Goal: Transaction & Acquisition: Purchase product/service

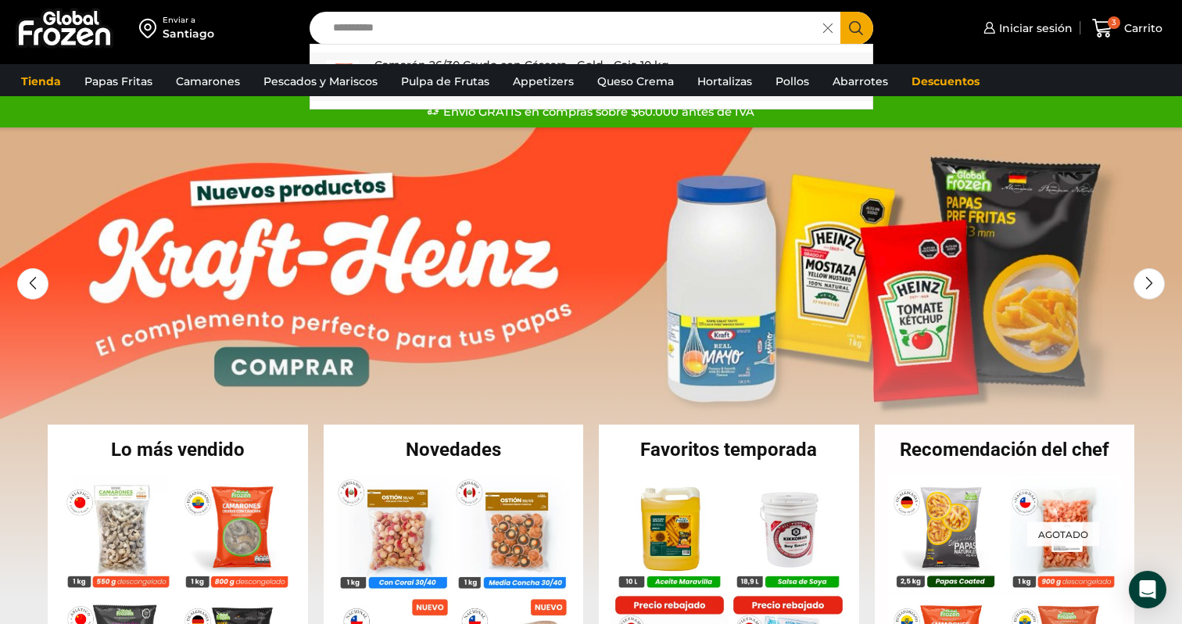
click at [397, 59] on p "Camarón 26/30 Crudo con Cáscara - Gold - Caja 10 kg" at bounding box center [521, 64] width 295 height 17
type input "**********"
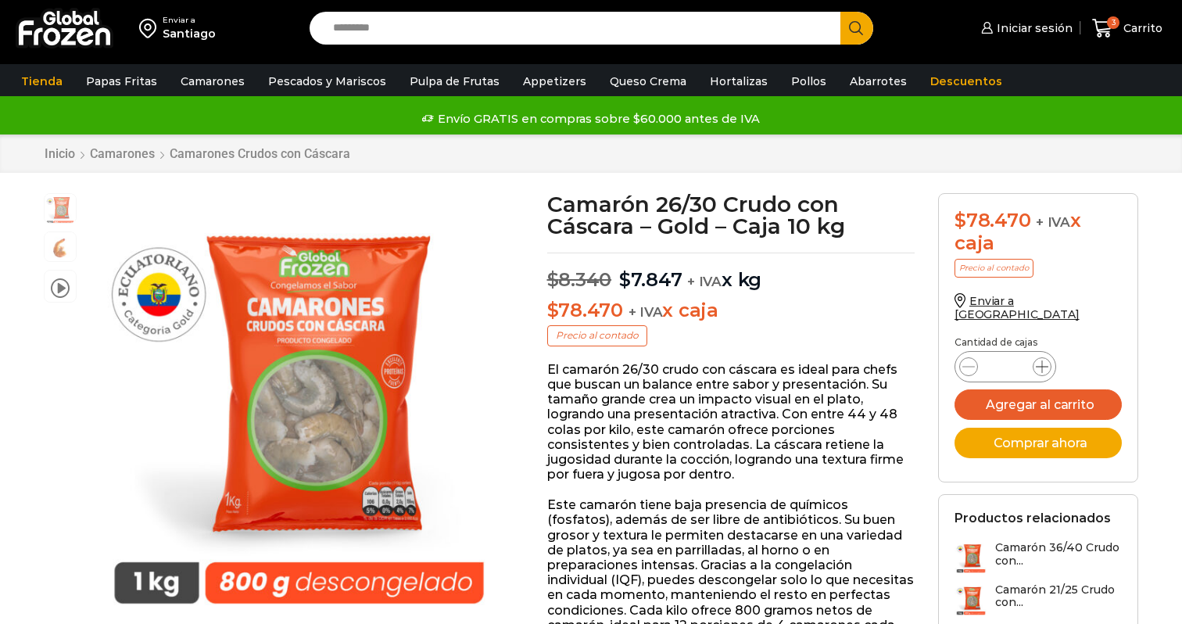
click at [1042, 360] on icon at bounding box center [1042, 366] width 13 height 13
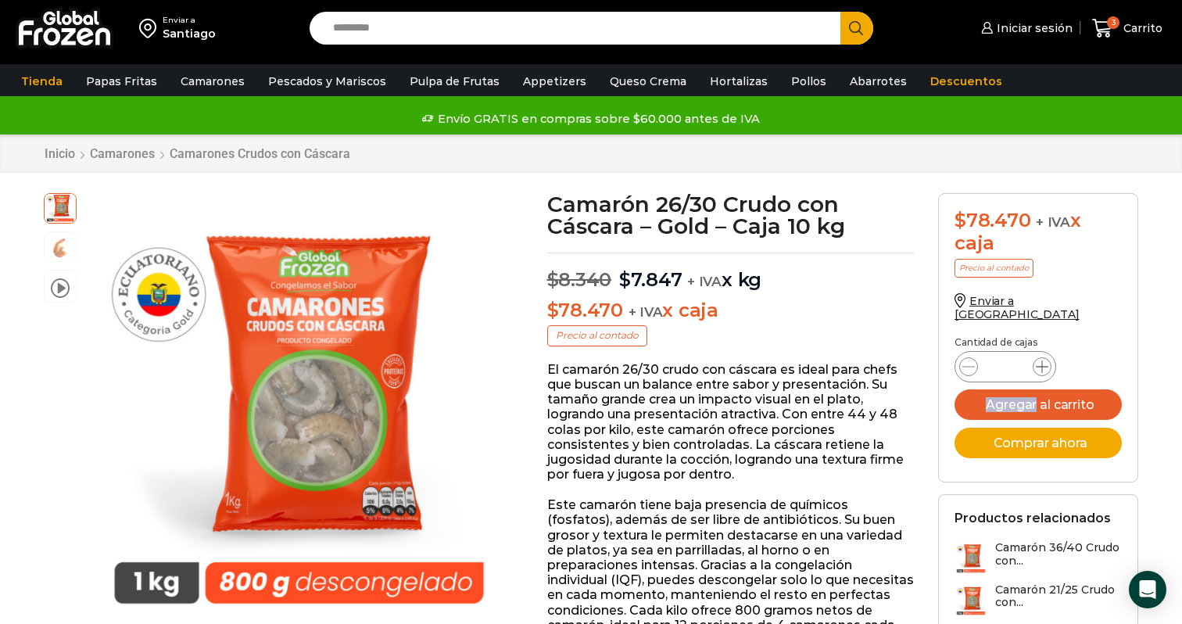
click at [1042, 360] on icon at bounding box center [1042, 366] width 13 height 13
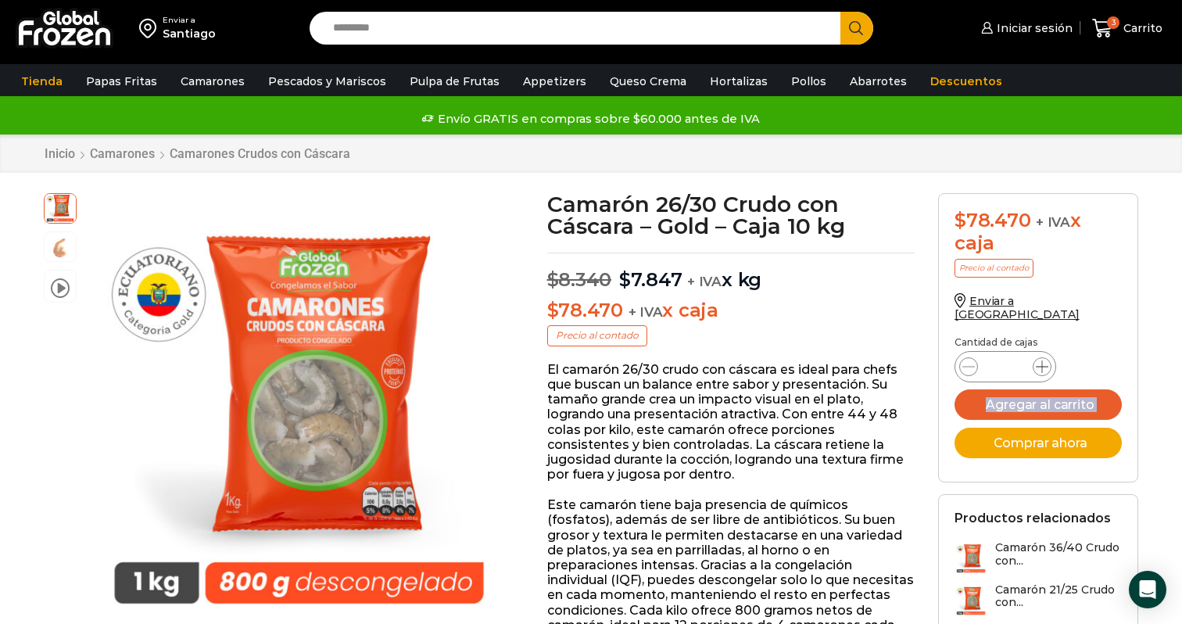
click at [1042, 360] on icon at bounding box center [1042, 366] width 13 height 13
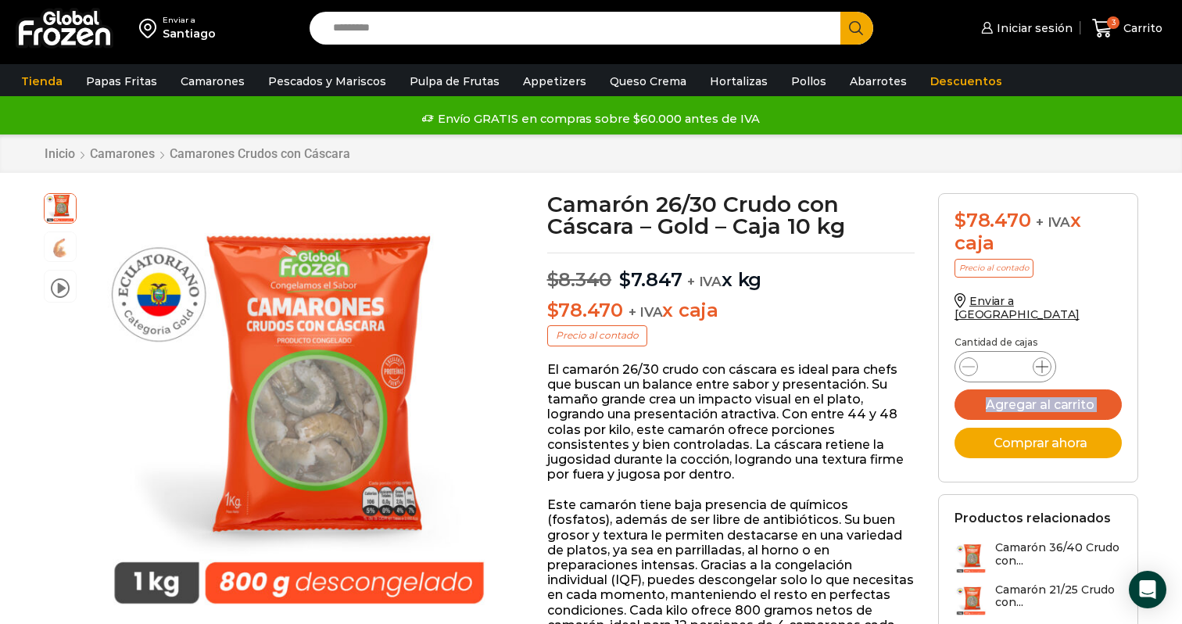
click at [1042, 360] on icon at bounding box center [1042, 366] width 13 height 13
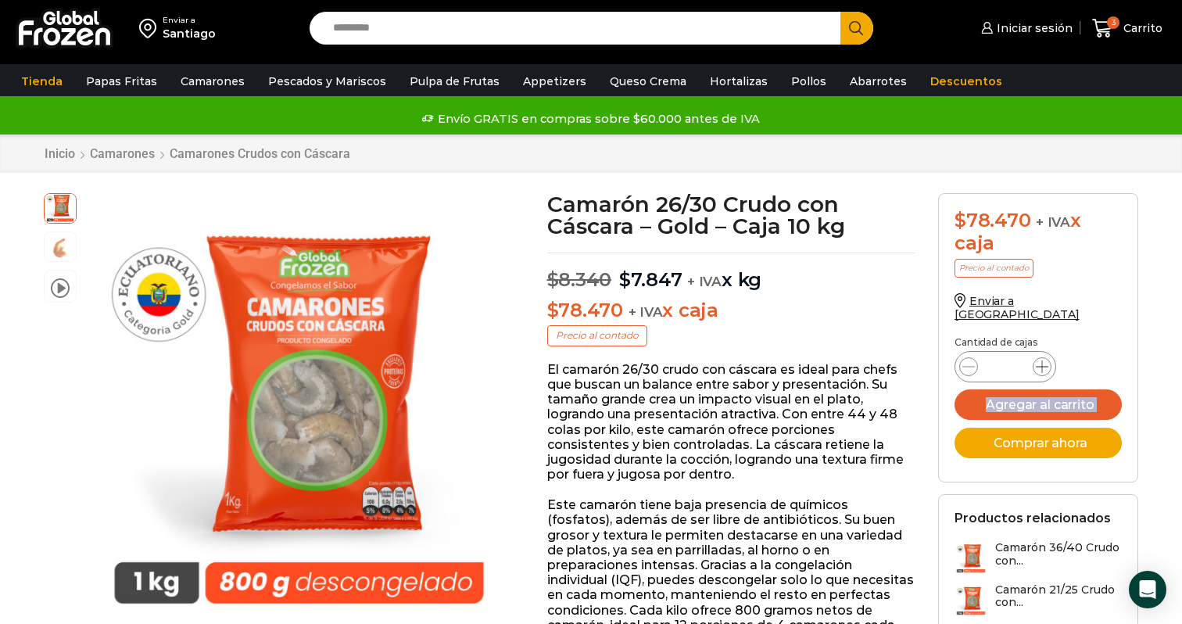
click at [1042, 360] on icon at bounding box center [1042, 366] width 13 height 13
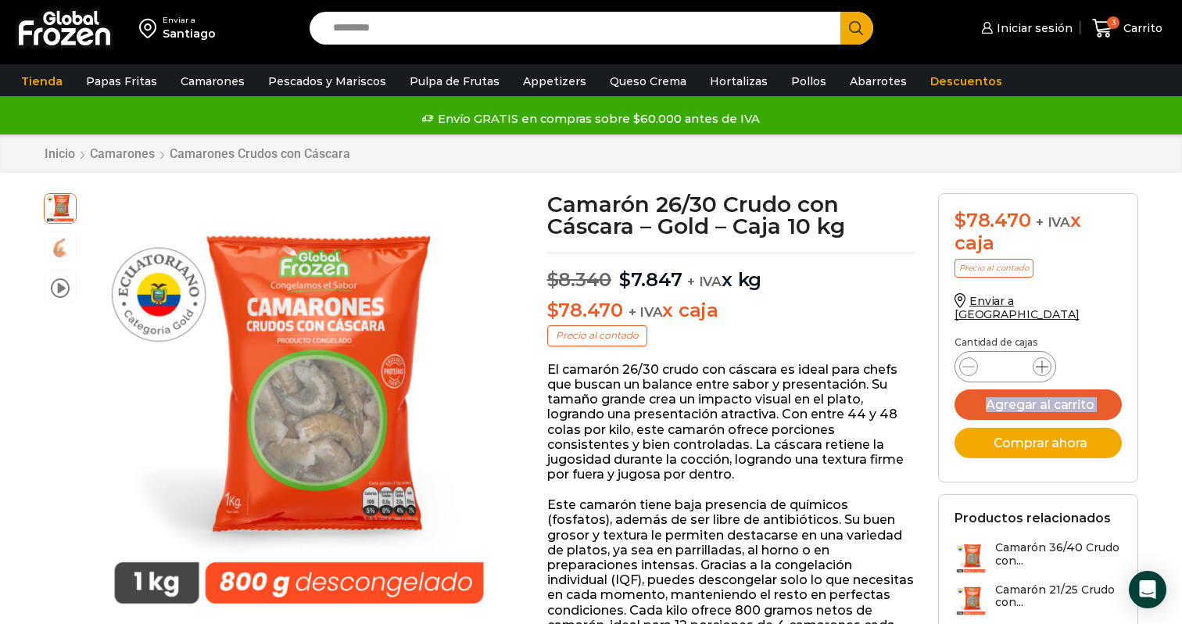
click at [1042, 360] on icon at bounding box center [1042, 366] width 13 height 13
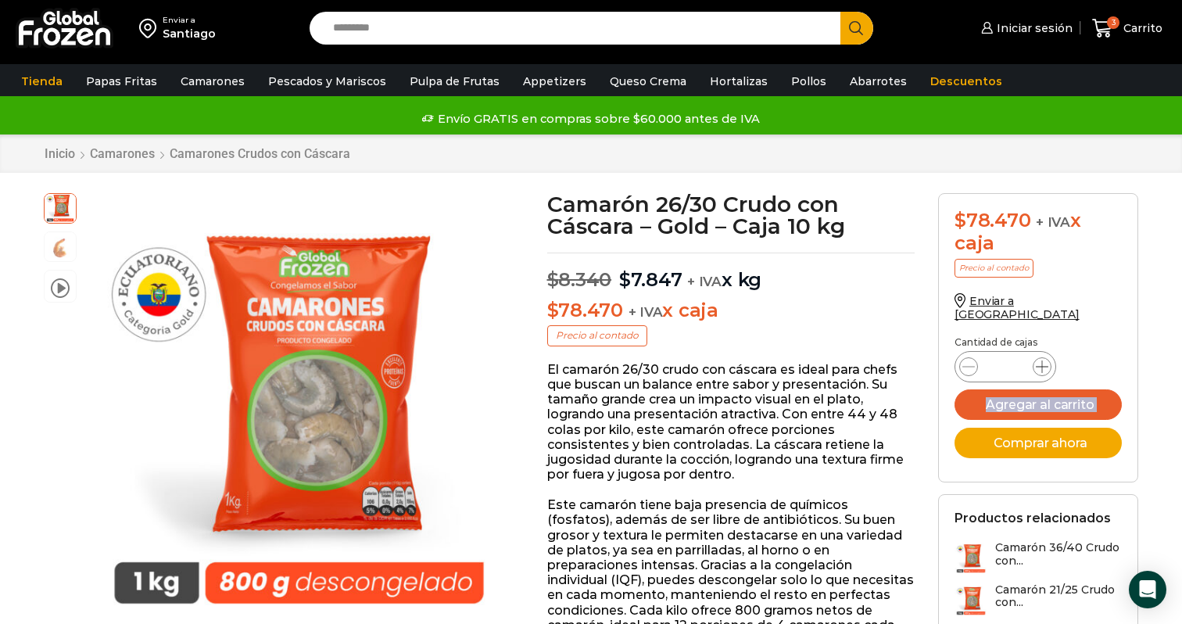
click at [1042, 360] on icon at bounding box center [1042, 366] width 13 height 13
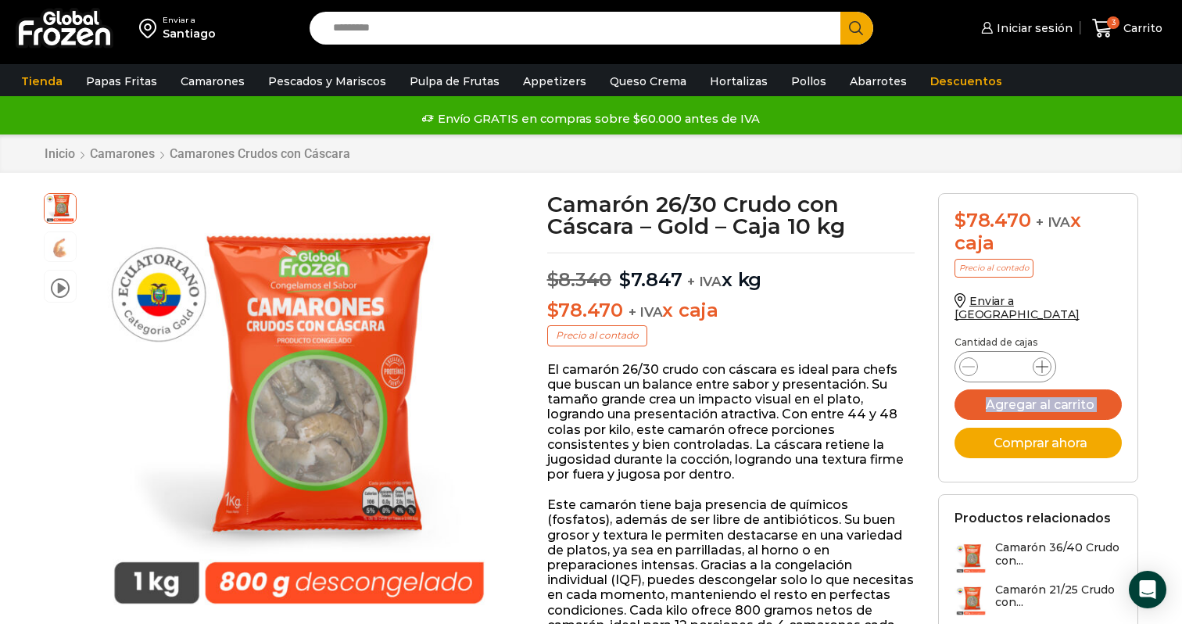
click at [1042, 360] on icon at bounding box center [1042, 366] width 13 height 13
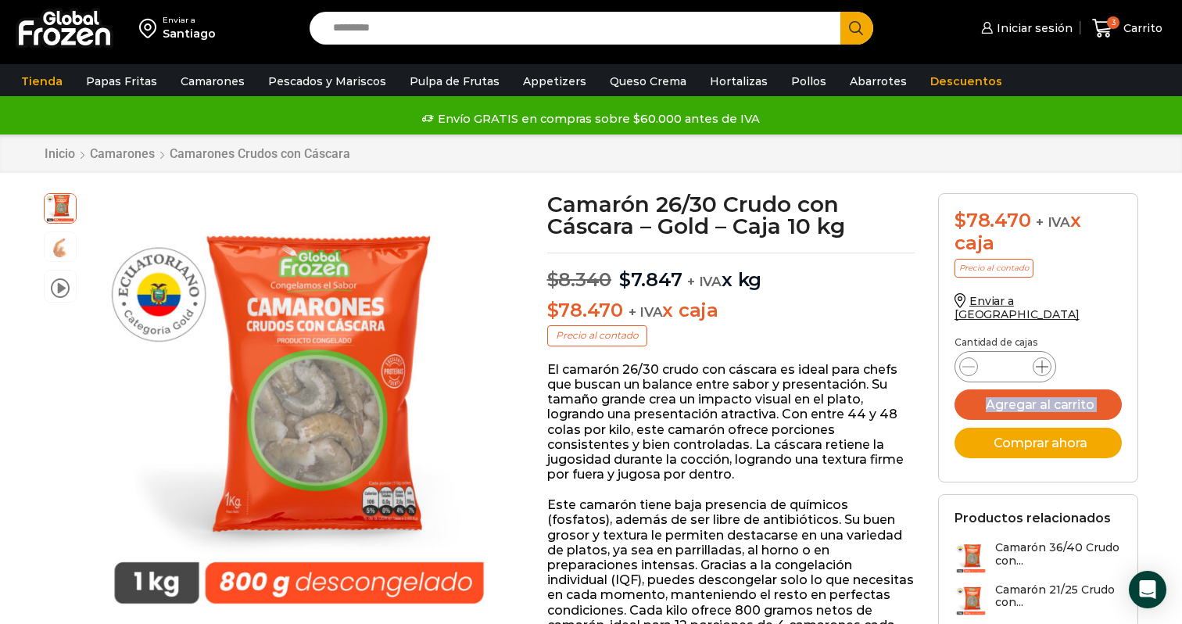
click at [1042, 360] on icon at bounding box center [1042, 366] width 13 height 13
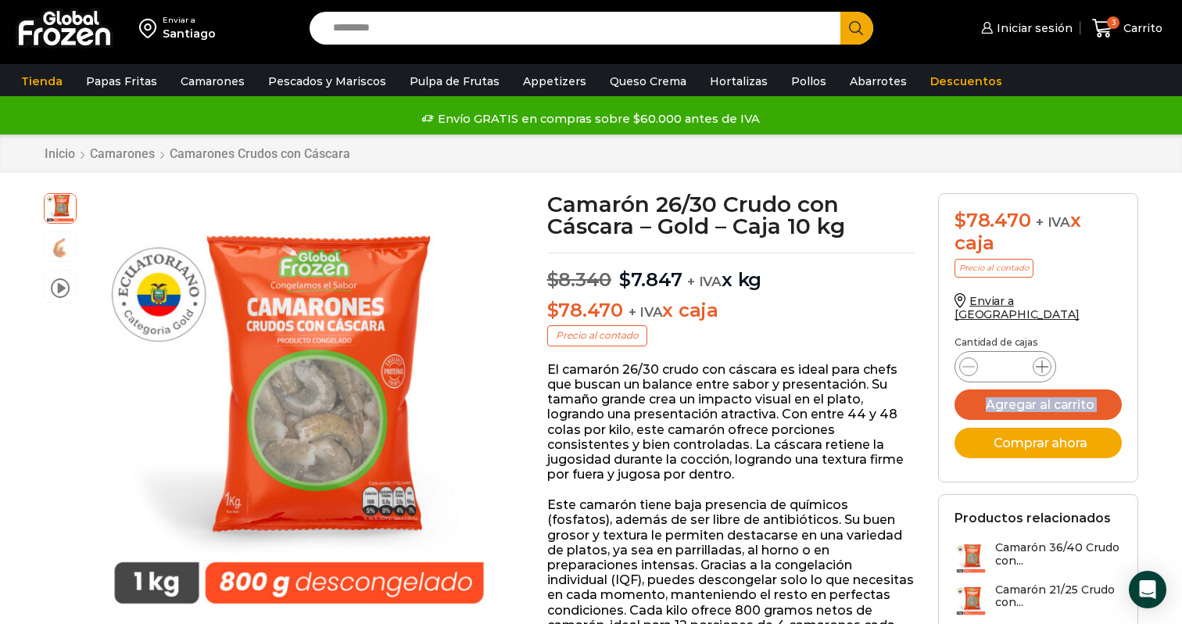
click at [1042, 360] on icon at bounding box center [1042, 366] width 13 height 13
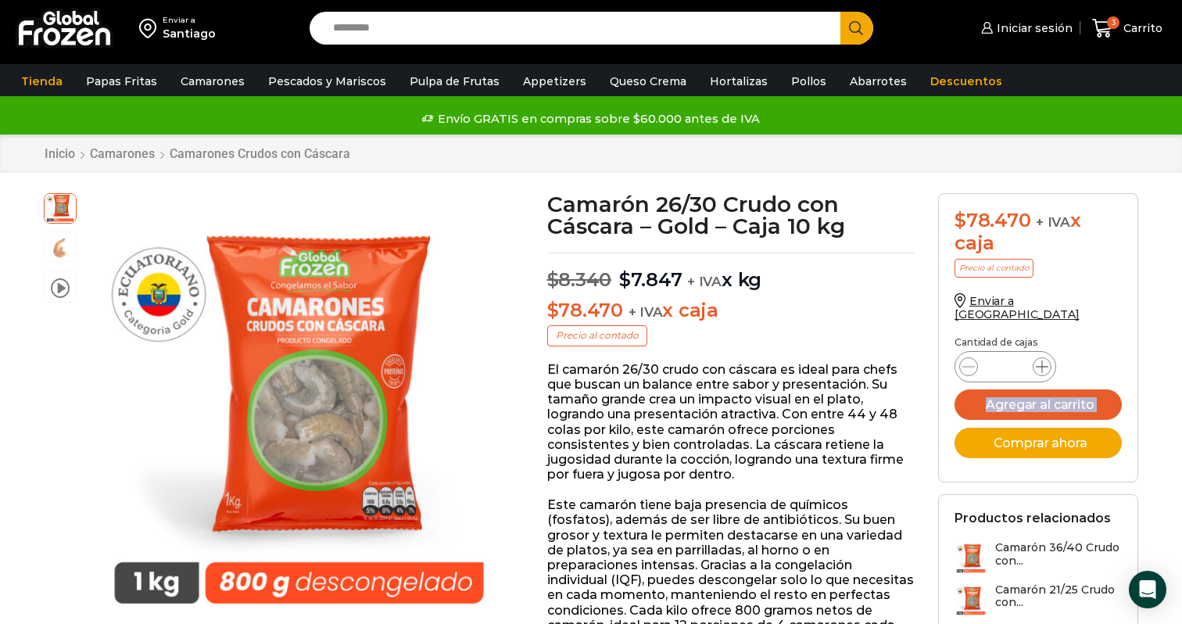
click at [1042, 360] on icon at bounding box center [1042, 366] width 13 height 13
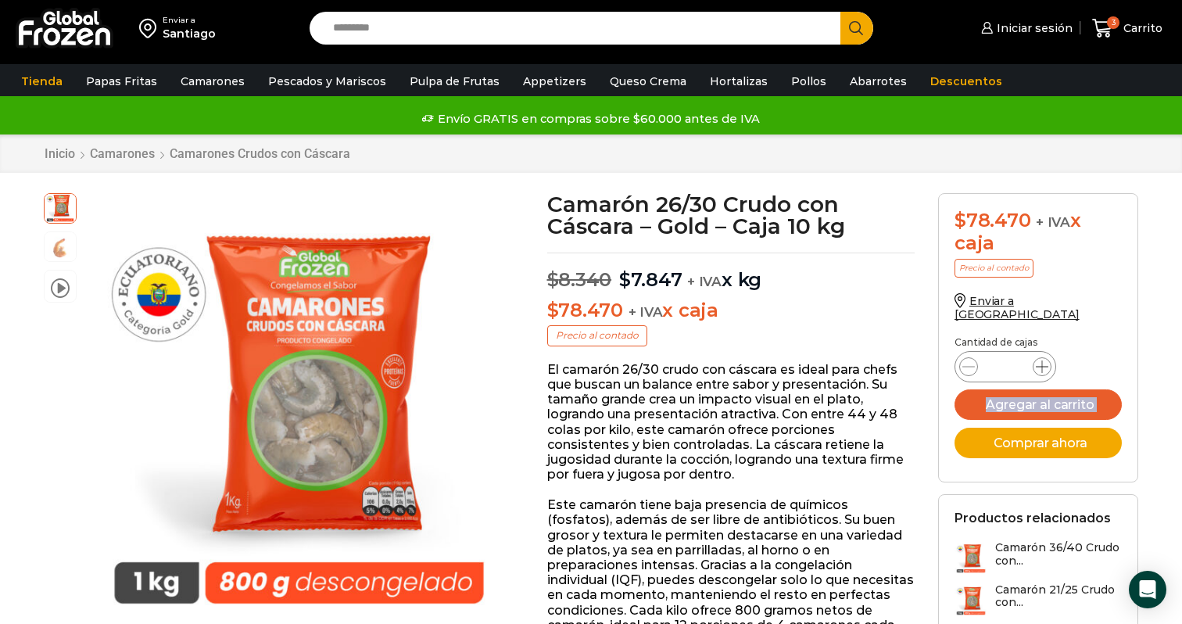
click at [1042, 360] on icon at bounding box center [1042, 366] width 13 height 13
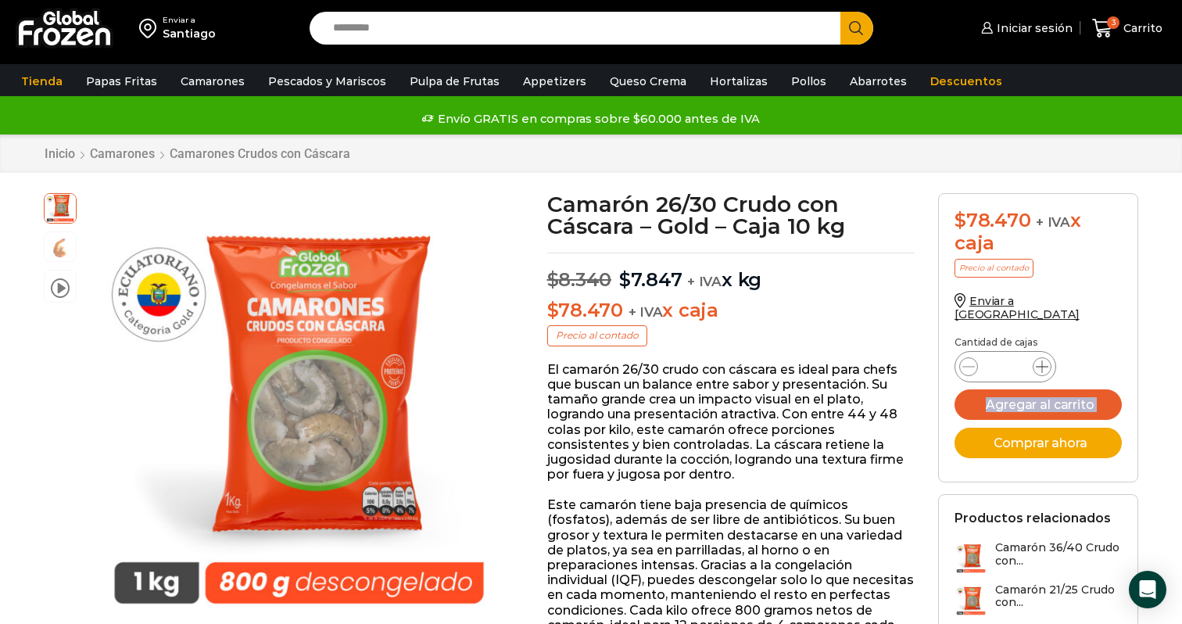
click at [1042, 360] on icon at bounding box center [1042, 366] width 13 height 13
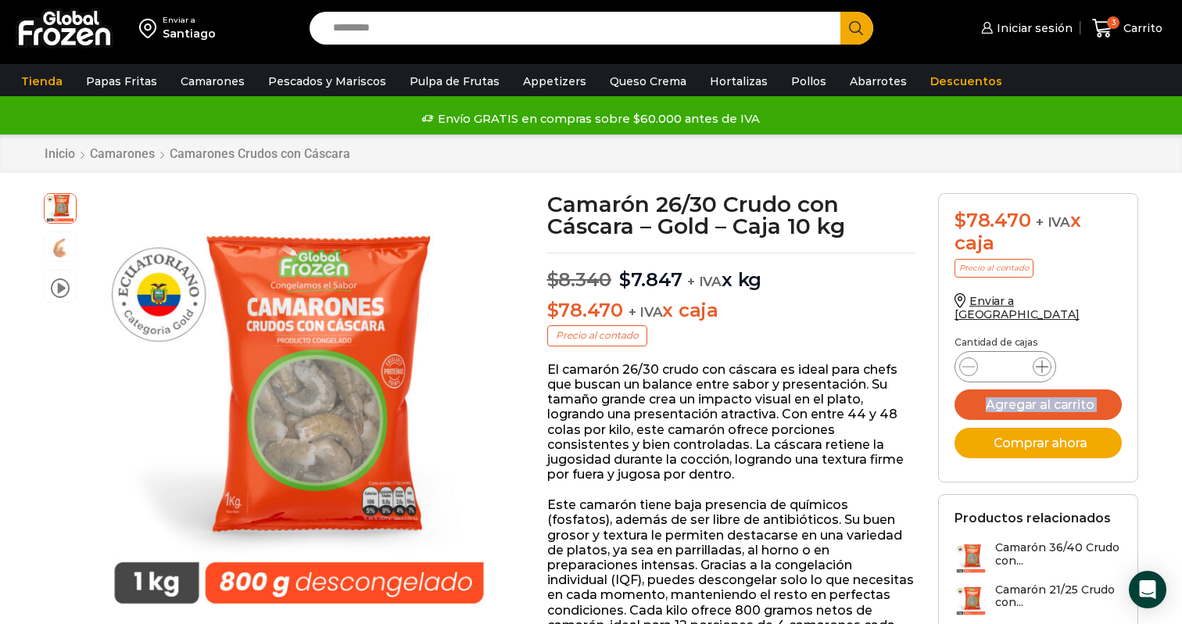
click at [1042, 360] on icon at bounding box center [1042, 366] width 13 height 13
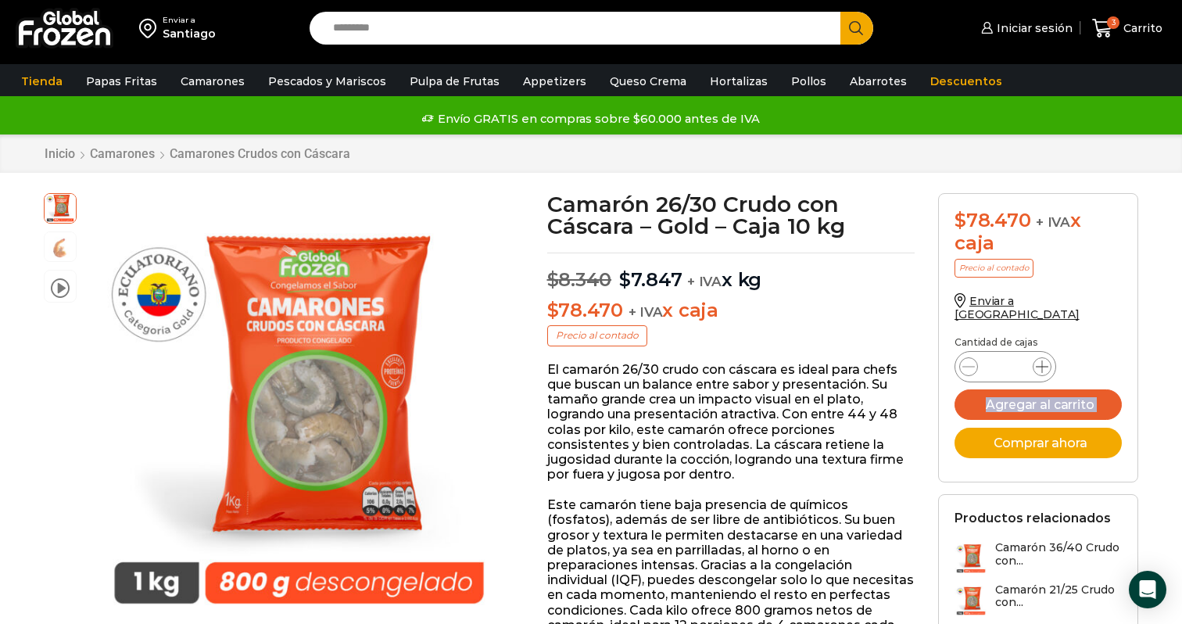
click at [1042, 360] on icon at bounding box center [1042, 366] width 13 height 13
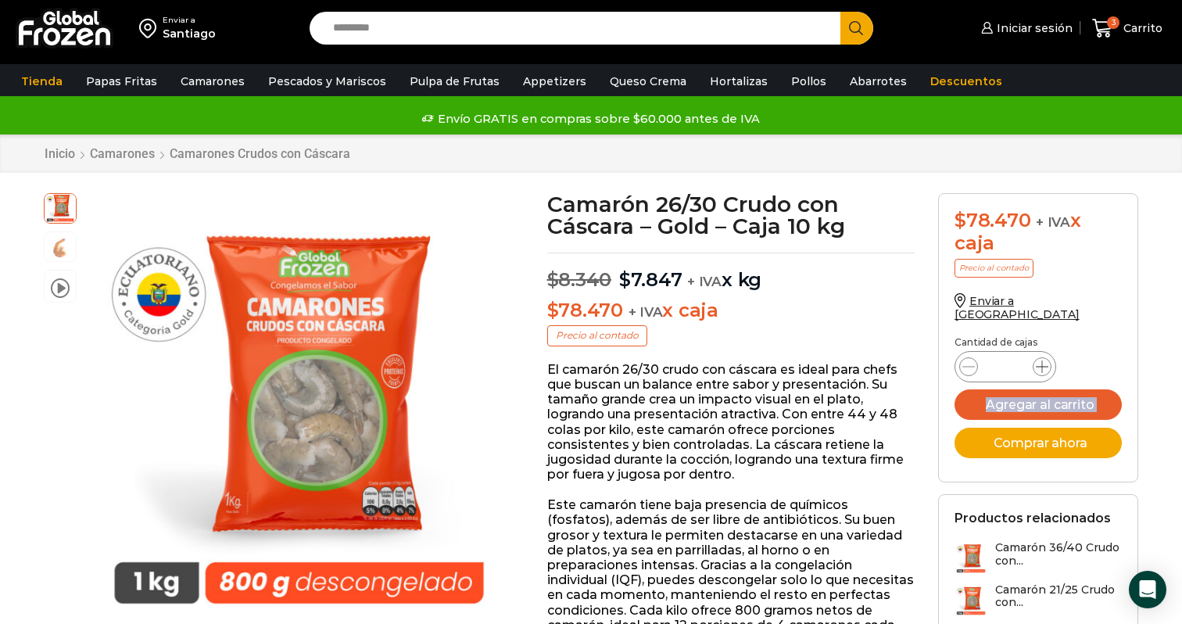
click at [1042, 360] on icon at bounding box center [1042, 366] width 13 height 13
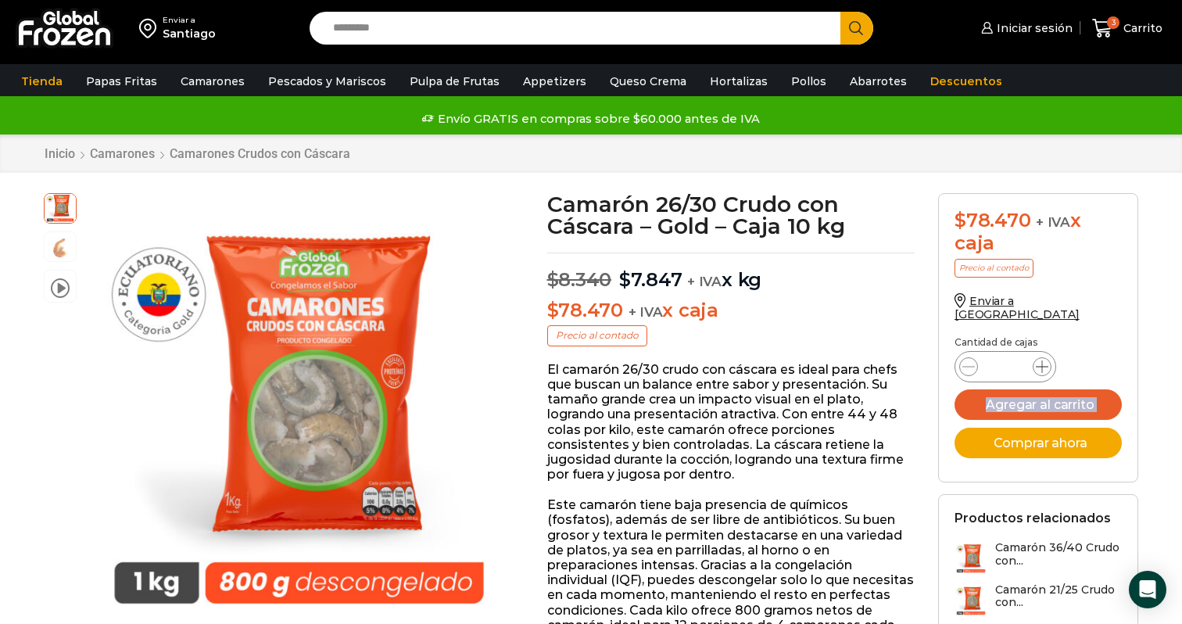
click at [1042, 360] on icon at bounding box center [1042, 366] width 13 height 13
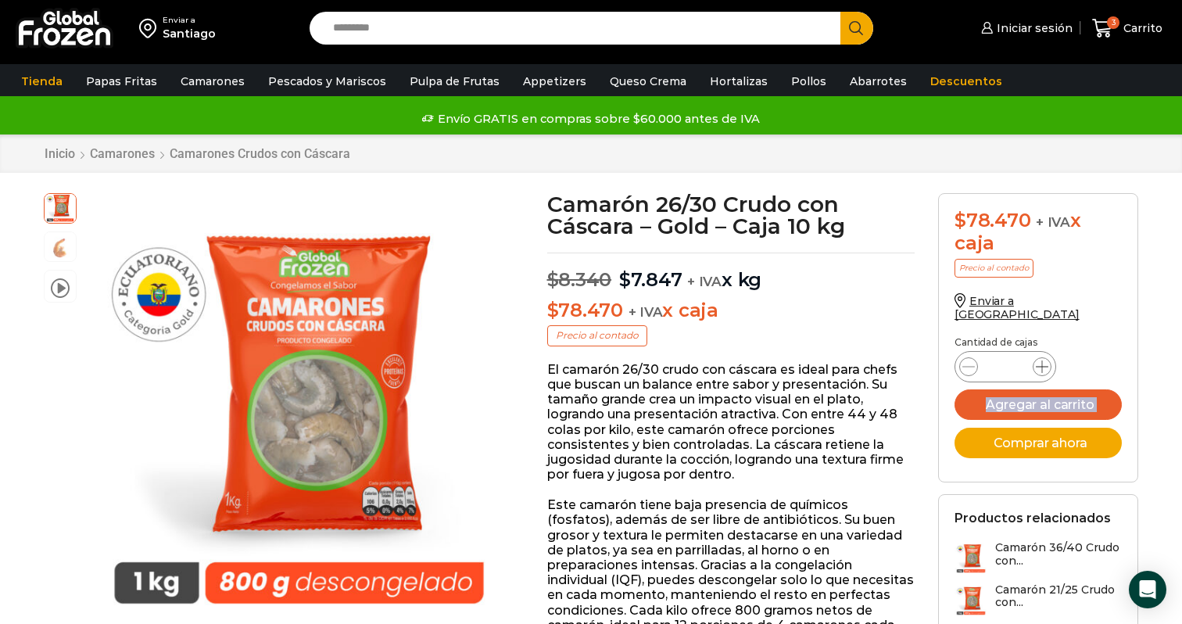
click at [1042, 360] on icon at bounding box center [1042, 366] width 13 height 13
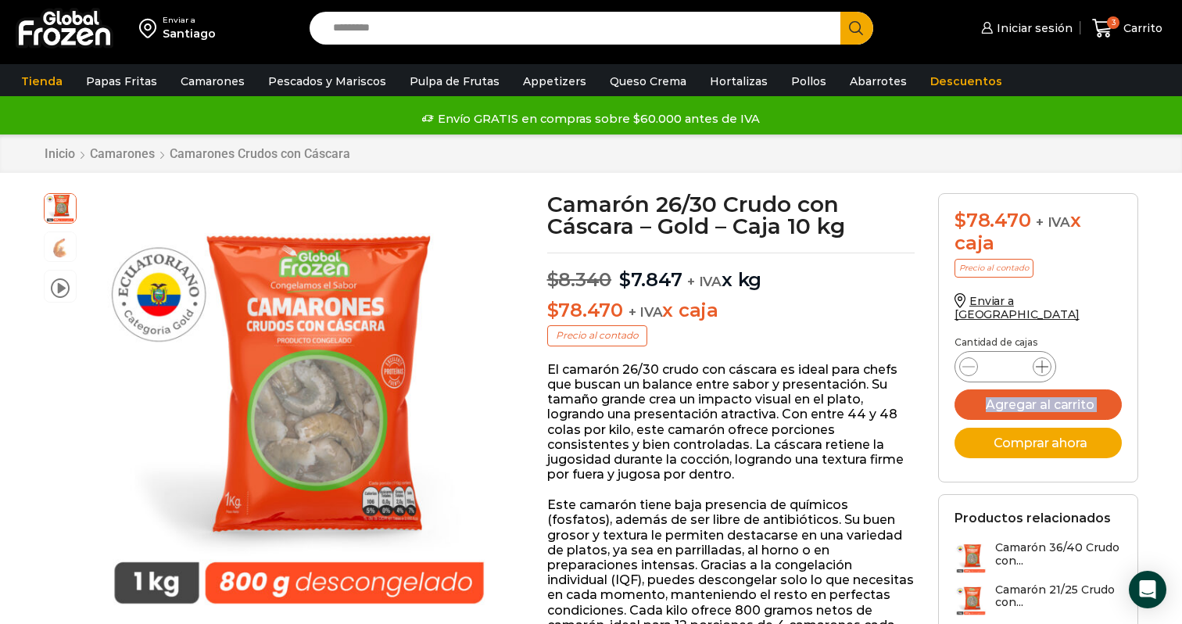
click at [1042, 360] on icon at bounding box center [1042, 366] width 13 height 13
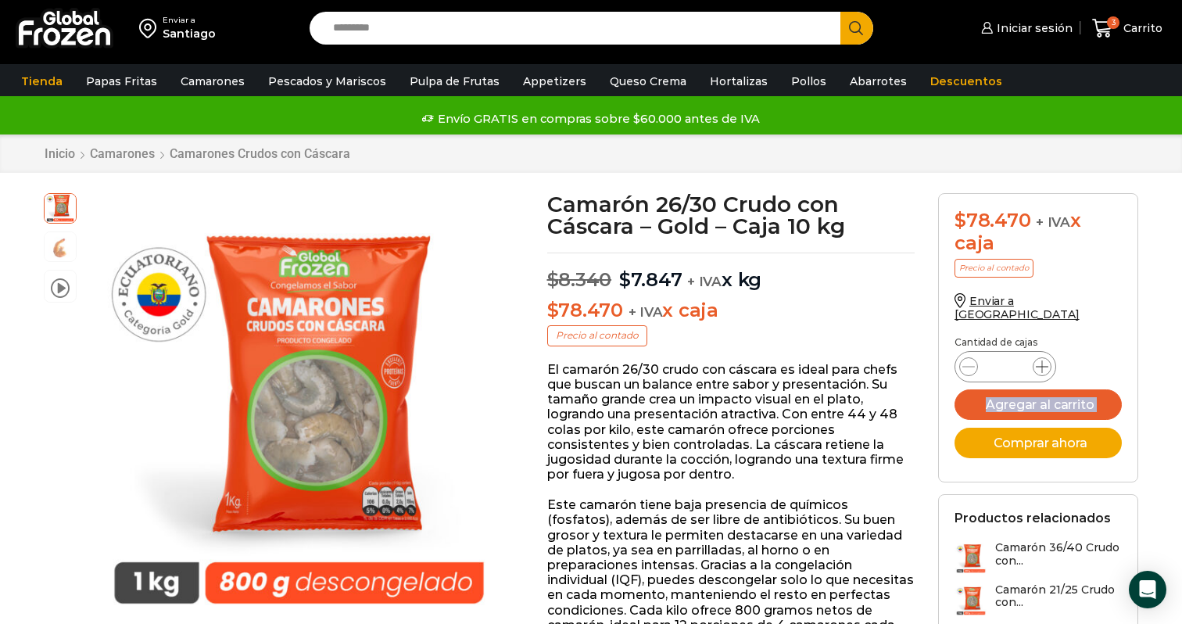
click at [1042, 360] on icon at bounding box center [1042, 366] width 13 height 13
click at [1021, 351] on div "Camarón 26/30 Crudo con Cáscara - Gold - Caja 10 kg cantidad ***" at bounding box center [1005, 366] width 102 height 31
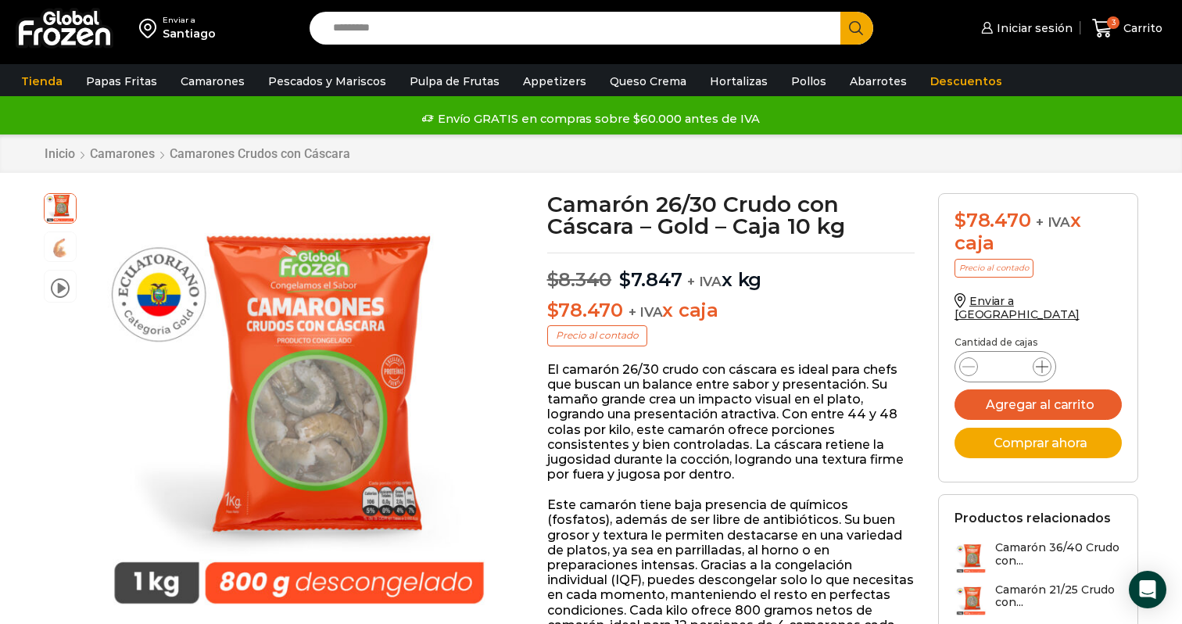
click at [1042, 360] on icon at bounding box center [1042, 366] width 13 height 13
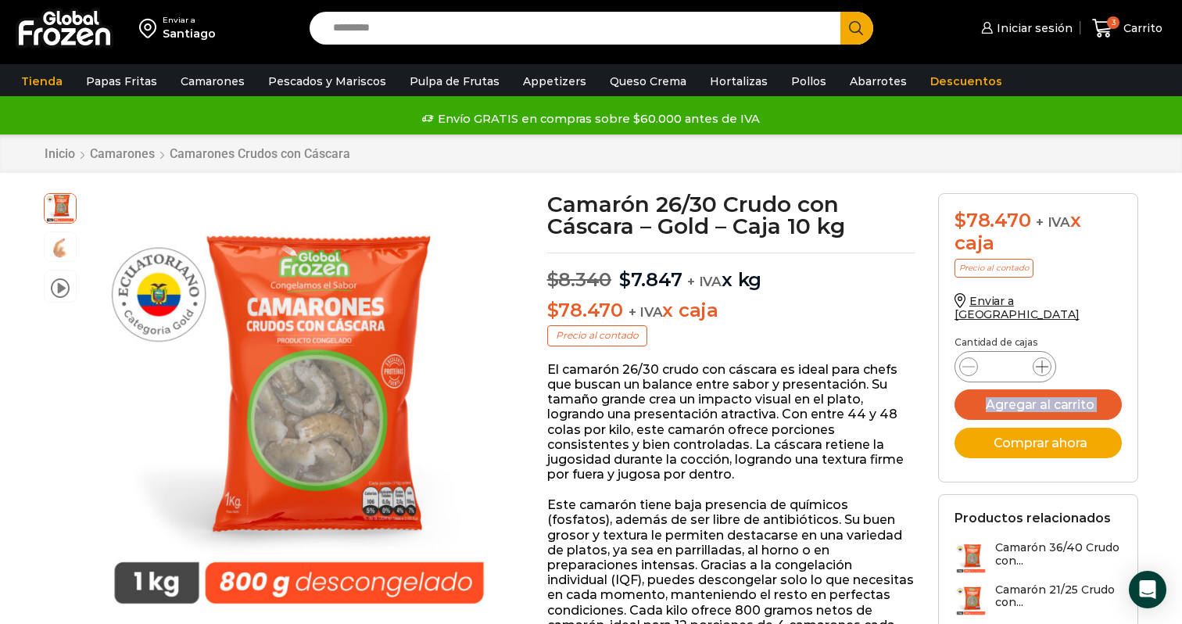
click at [1042, 360] on icon at bounding box center [1042, 366] width 13 height 13
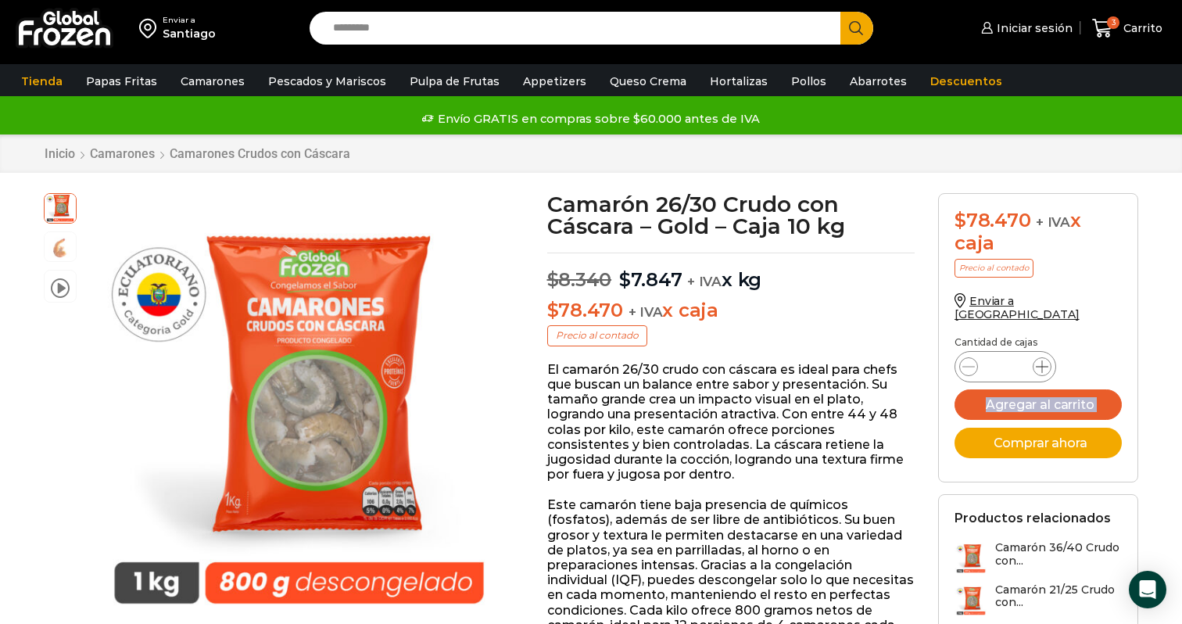
click at [1042, 360] on icon at bounding box center [1042, 366] width 13 height 13
click at [1015, 356] on input "***" at bounding box center [1005, 367] width 30 height 22
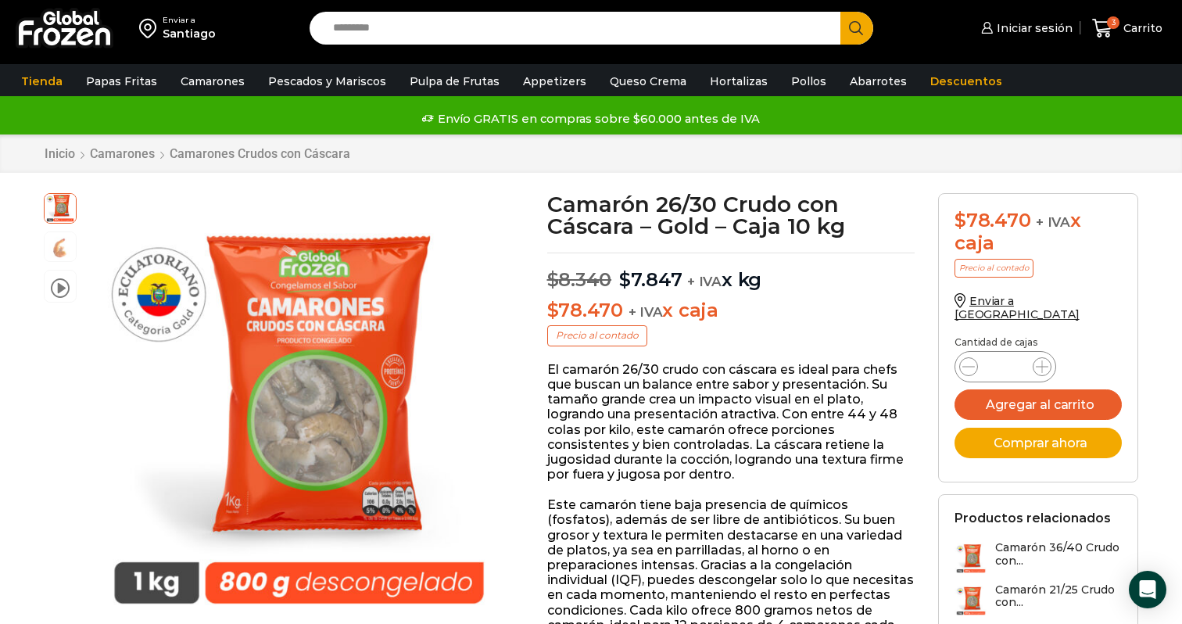
click at [1108, 352] on div "Camarón 26/30 Crudo con Cáscara - Gold - Caja 10 kg cantidad ********" at bounding box center [1037, 367] width 167 height 30
click at [974, 360] on icon at bounding box center [968, 366] width 13 height 13
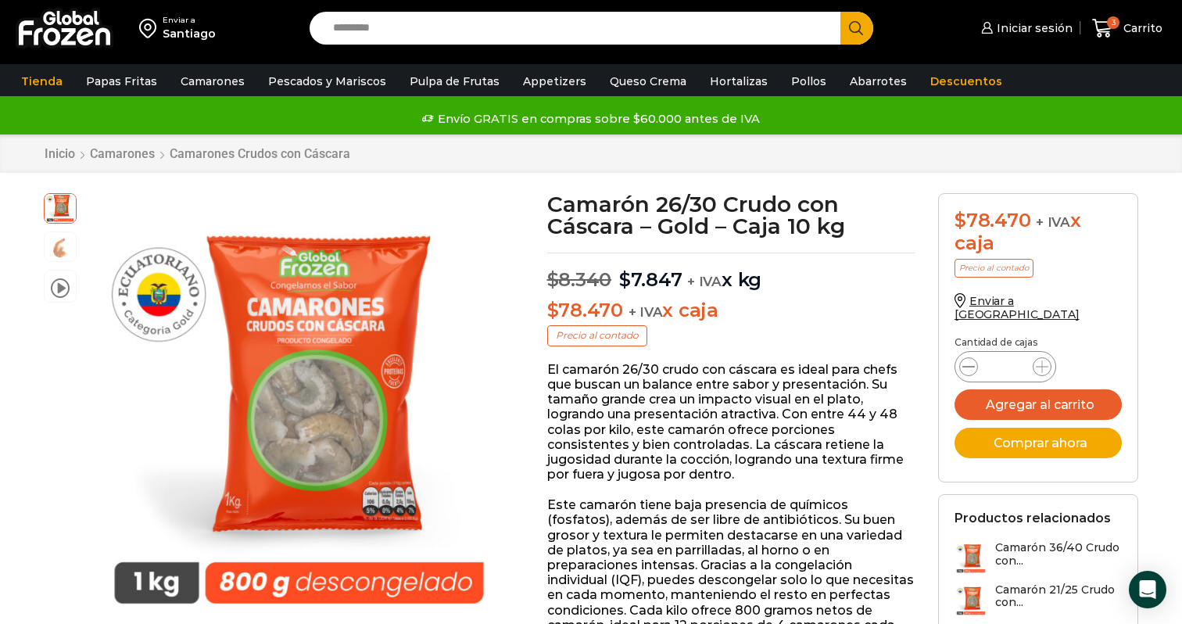
click at [974, 360] on icon at bounding box center [968, 366] width 13 height 13
type input "********"
click at [1040, 397] on button "Agregar al carrito" at bounding box center [1037, 404] width 167 height 30
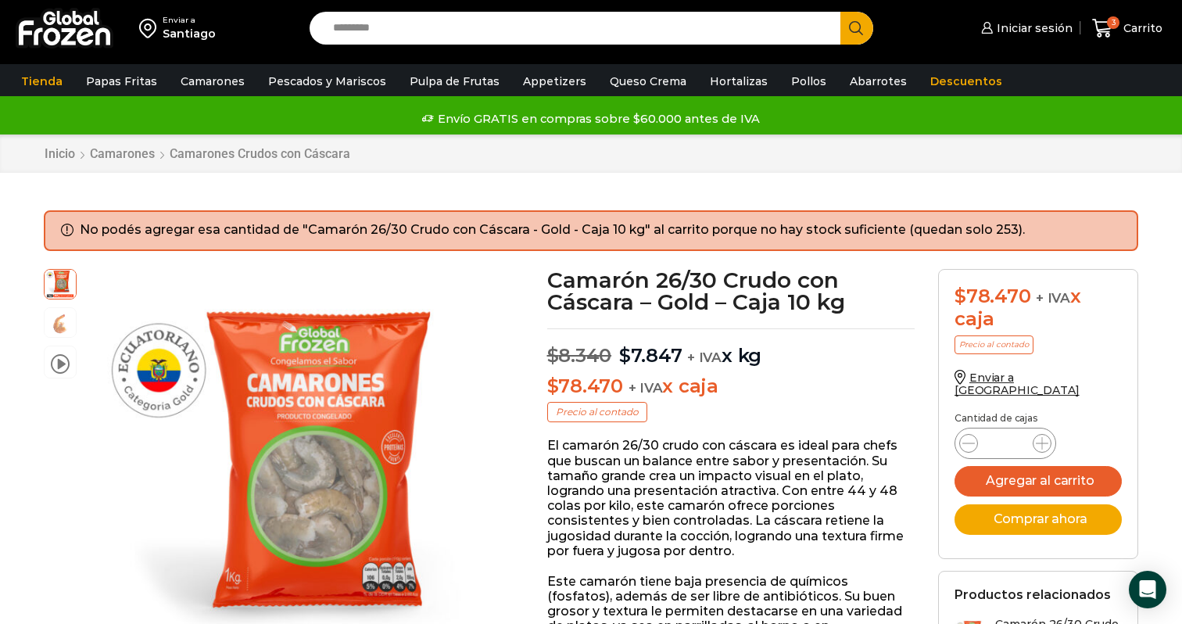
click at [999, 224] on li "No podés agregar esa cantidad de "Camarón 26/30 Crudo con Cáscara - Gold - Caja…" at bounding box center [601, 230] width 1042 height 18
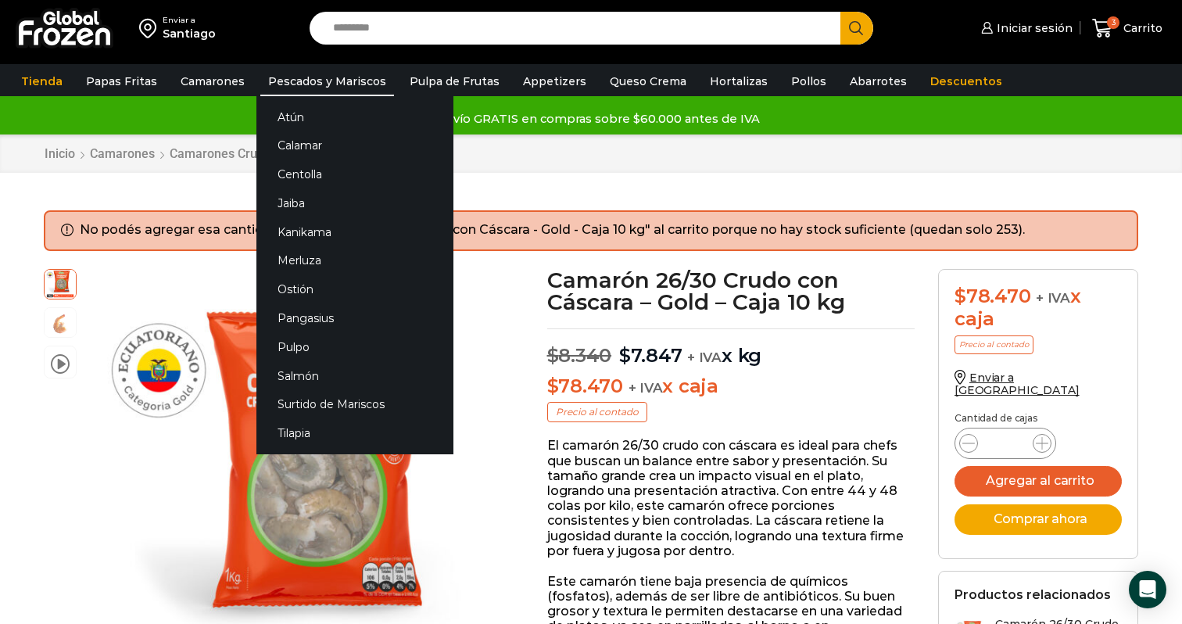
copy li "253"
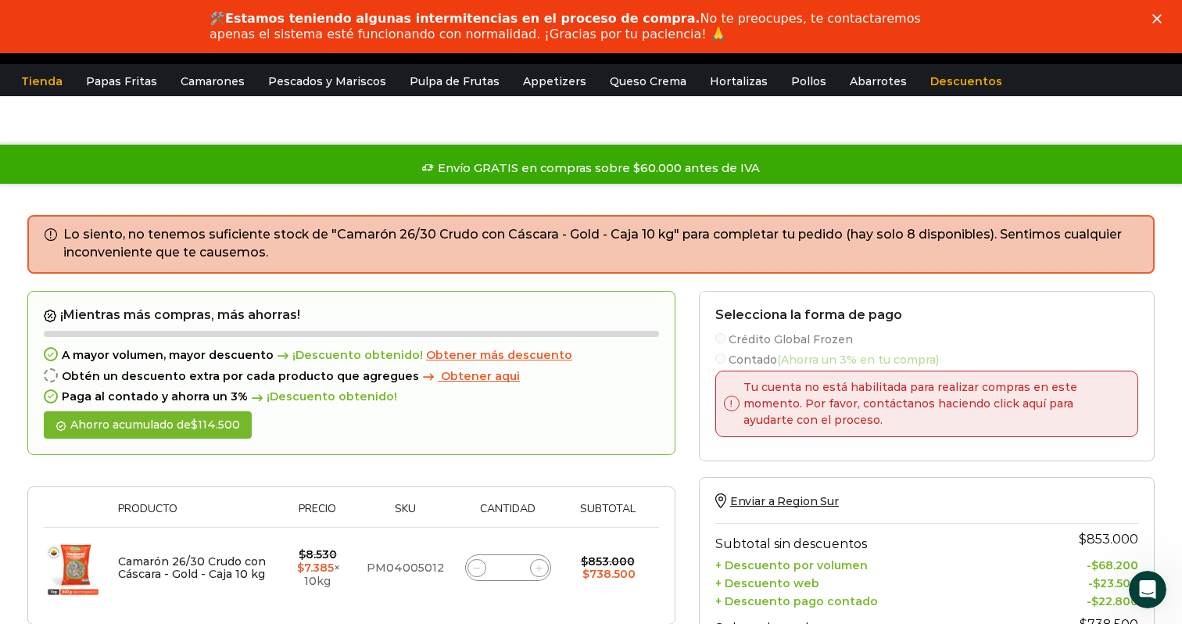
scroll to position [10, 0]
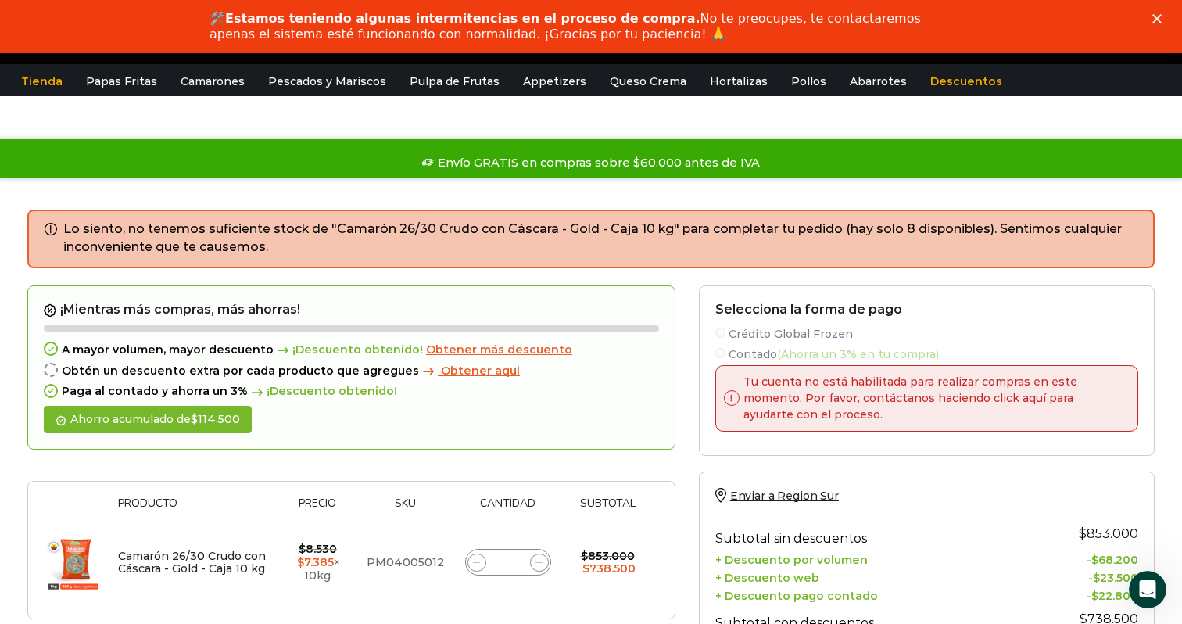
click at [405, 562] on td "PM04005012" at bounding box center [405, 561] width 93 height 81
copy td "PM04005012"
click at [1155, 19] on polygon "Cerrar" at bounding box center [1156, 18] width 9 height 9
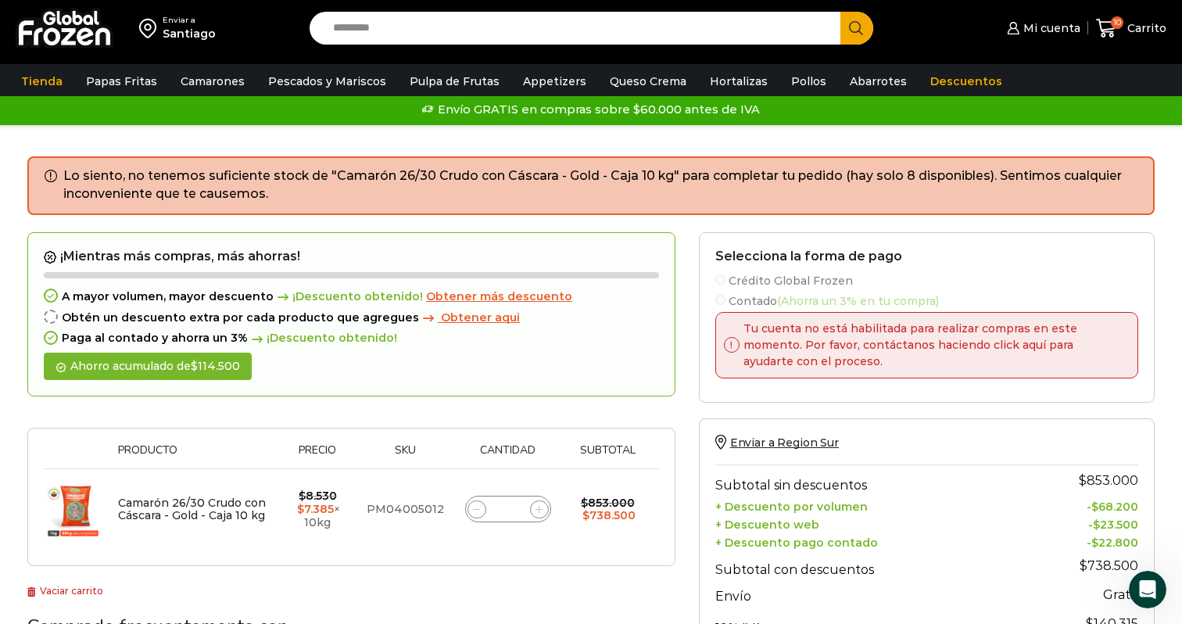
scroll to position [34, 0]
